Goal: Navigation & Orientation: Find specific page/section

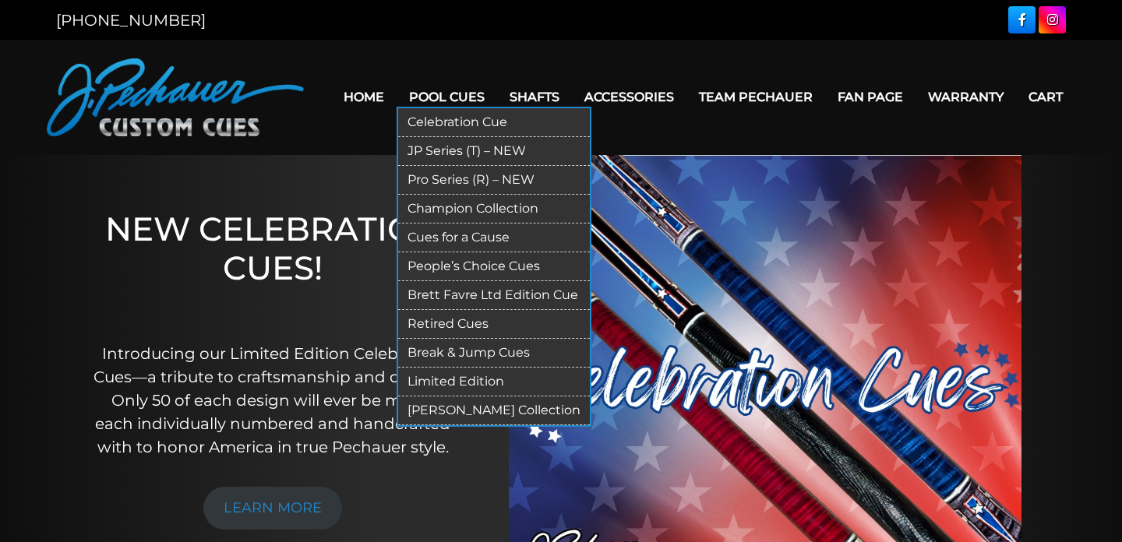
click at [465, 175] on link "Pro Series (R) – NEW" at bounding box center [494, 180] width 192 height 29
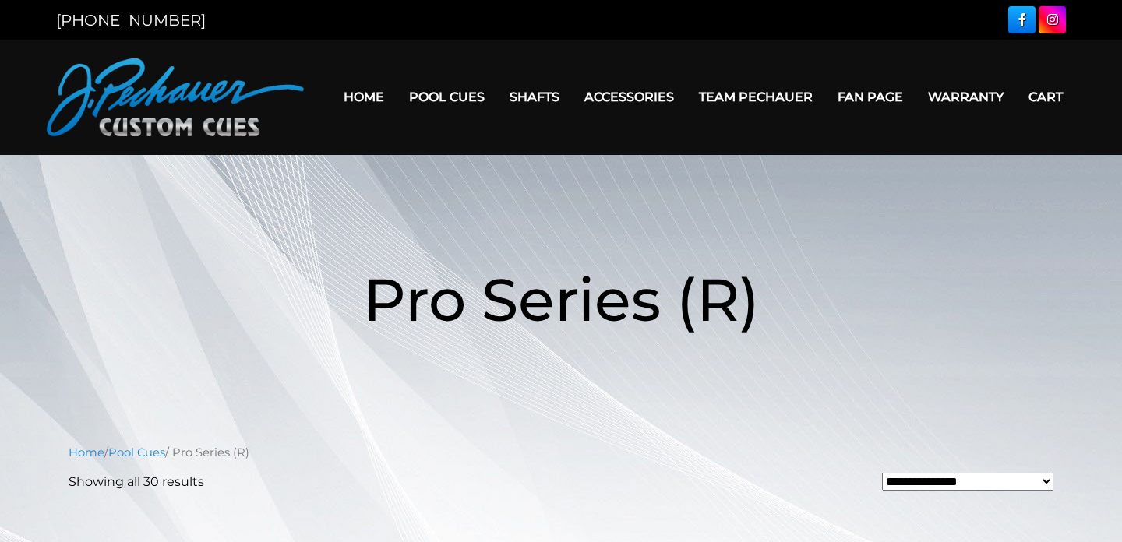
click at [369, 108] on link "Home" at bounding box center [363, 97] width 65 height 40
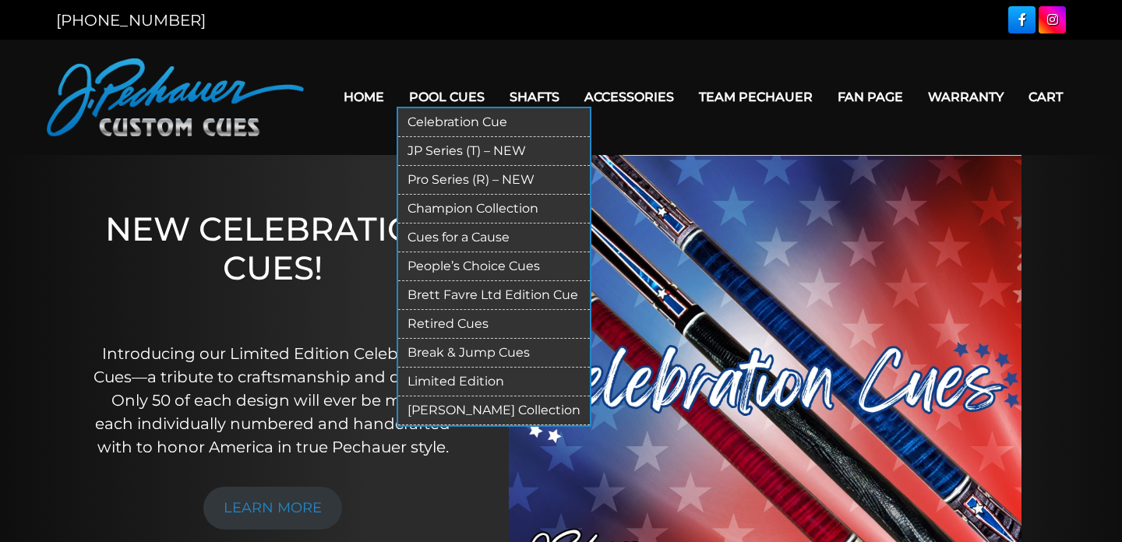
click at [457, 182] on link "Pro Series (R) – NEW" at bounding box center [494, 180] width 192 height 29
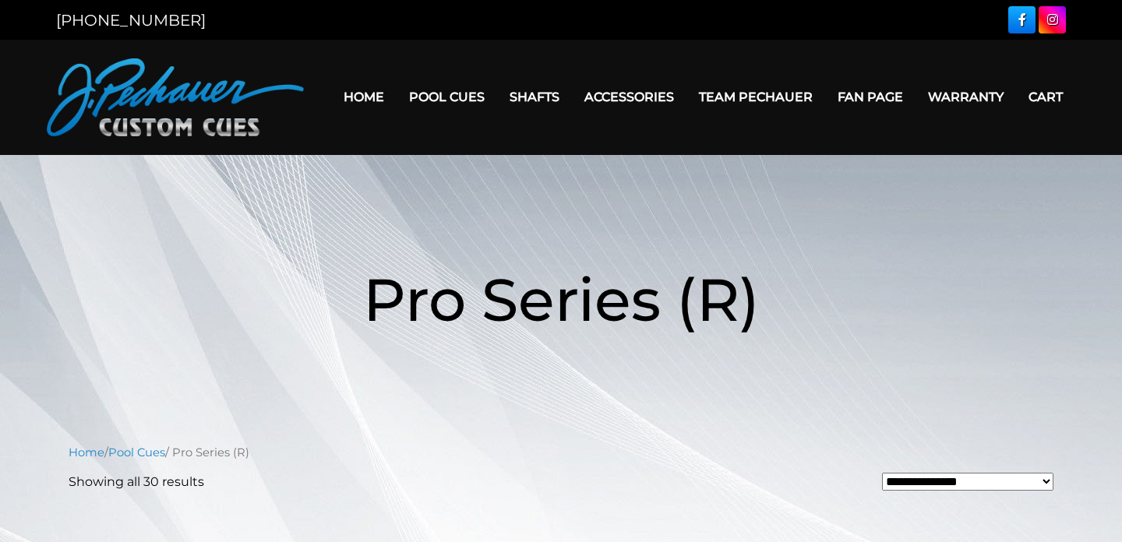
click at [164, 121] on img at bounding box center [175, 97] width 257 height 78
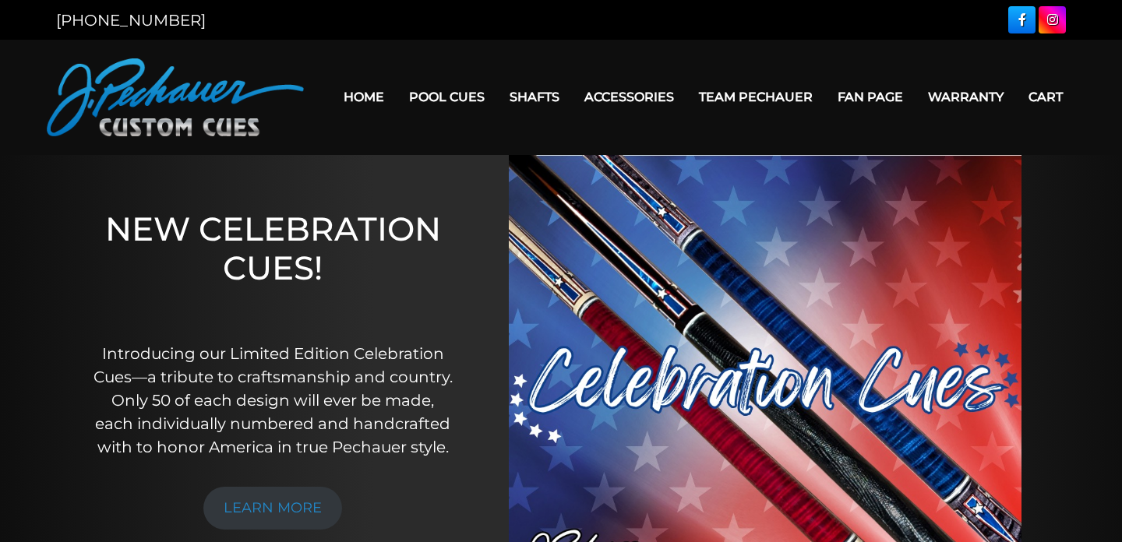
click at [352, 101] on link "Home" at bounding box center [363, 97] width 65 height 40
